Goal: Information Seeking & Learning: Learn about a topic

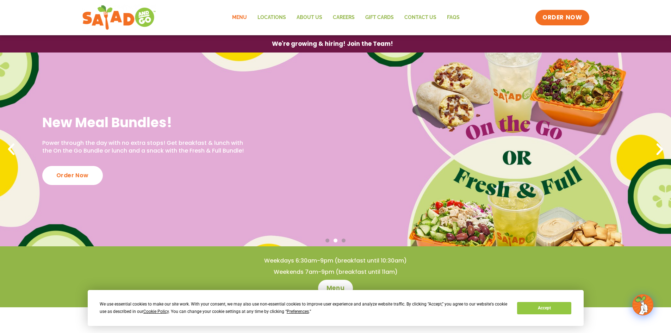
click at [237, 16] on link "Menu" at bounding box center [239, 18] width 25 height 16
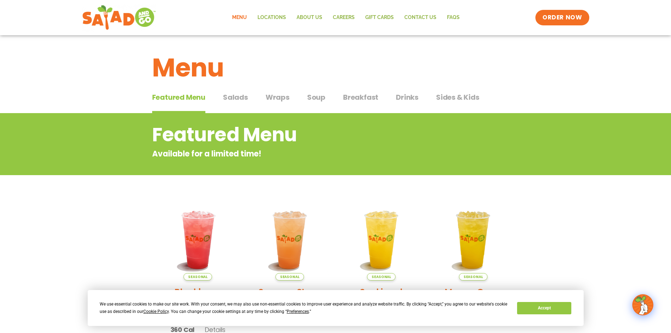
click at [461, 97] on span "Sides & Kids" at bounding box center [457, 97] width 43 height 11
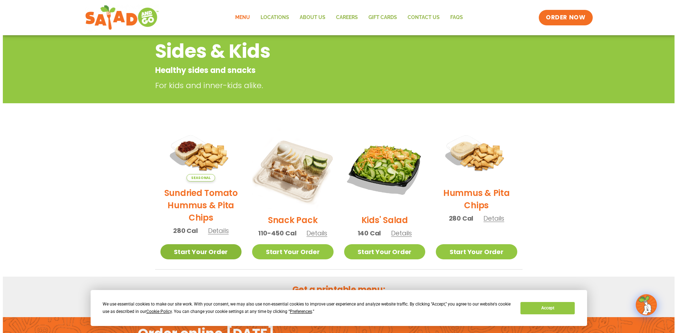
scroll to position [106, 0]
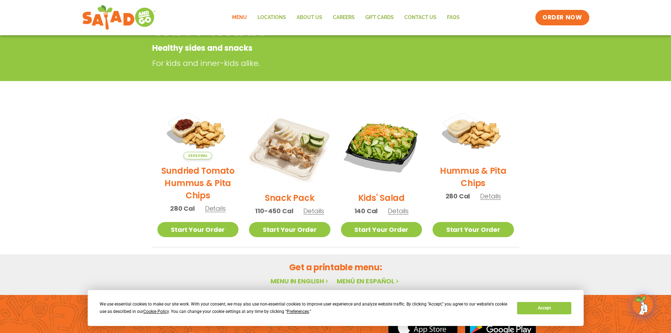
click at [497, 195] on span "Details" at bounding box center [490, 196] width 21 height 9
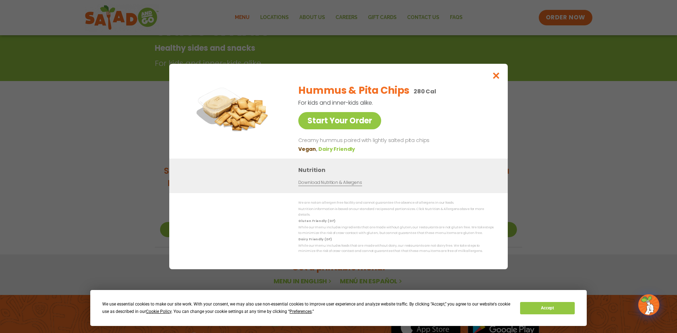
click at [334, 185] on link "Download Nutrition & Allergens" at bounding box center [329, 182] width 63 height 7
